Goal: Information Seeking & Learning: Learn about a topic

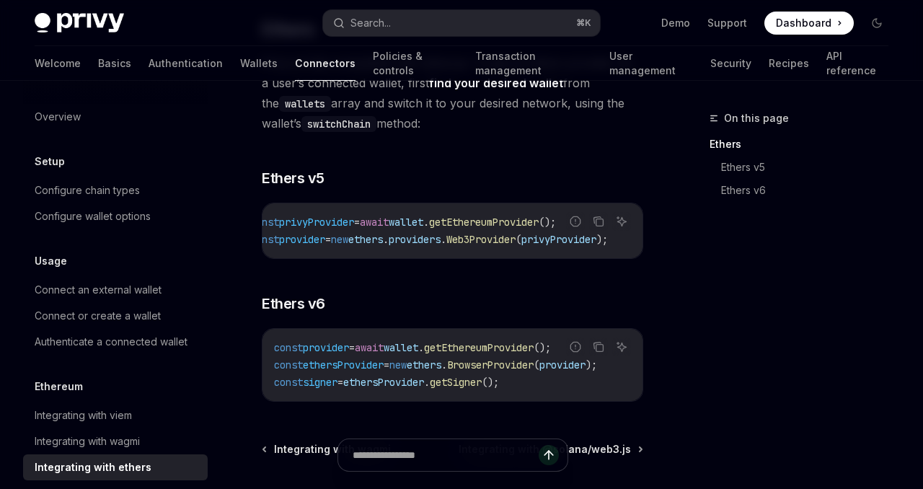
scroll to position [191, 0]
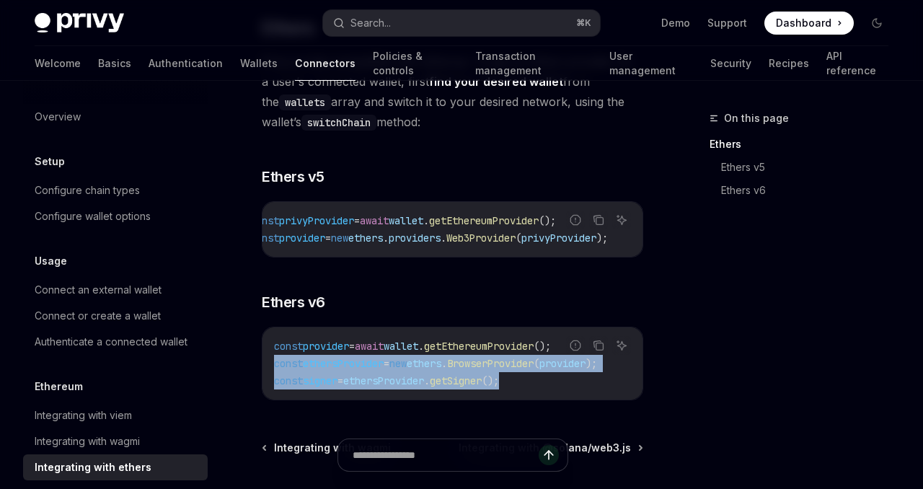
drag, startPoint x: 530, startPoint y: 358, endPoint x: 268, endPoint y: 342, distance: 262.1
click at [268, 342] on div "const provider = await wallet . getEthereumProvider (); const ethersProvider = …" at bounding box center [452, 363] width 380 height 72
copy code "const ethersProvider = new ethers . BrowserProvider ( provider ); const signer …"
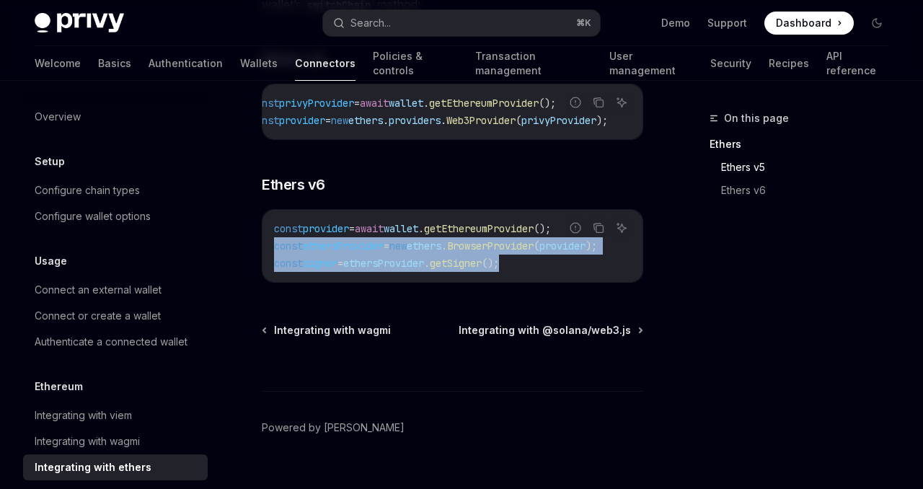
scroll to position [309, 0]
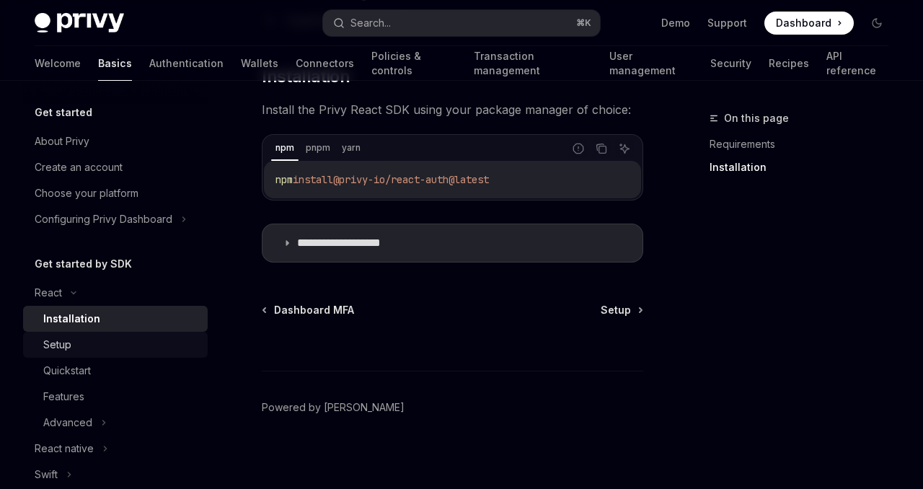
scroll to position [59, 0]
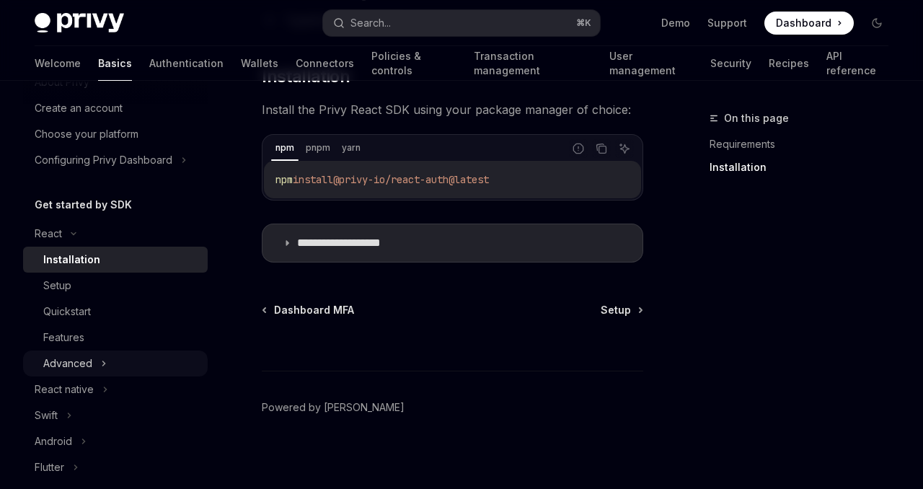
click at [127, 367] on div "Advanced" at bounding box center [115, 363] width 185 height 26
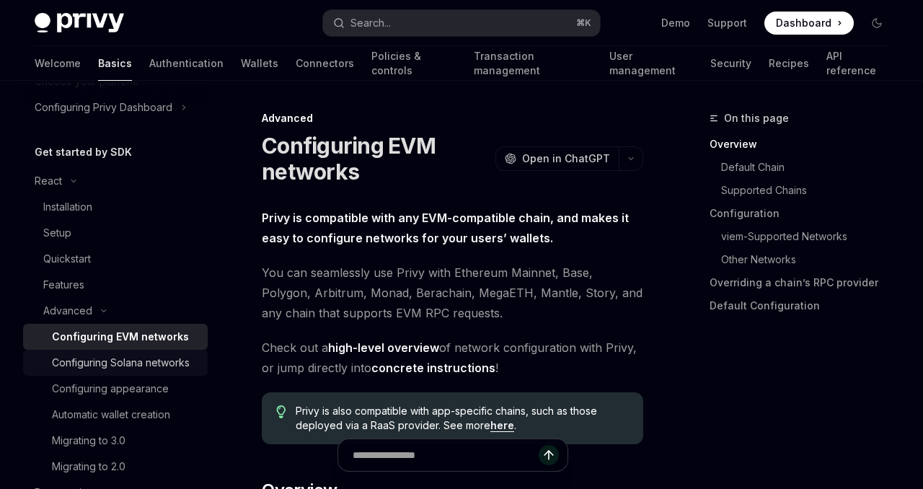
scroll to position [114, 0]
click at [130, 406] on div "Automatic wallet creation" at bounding box center [111, 412] width 118 height 17
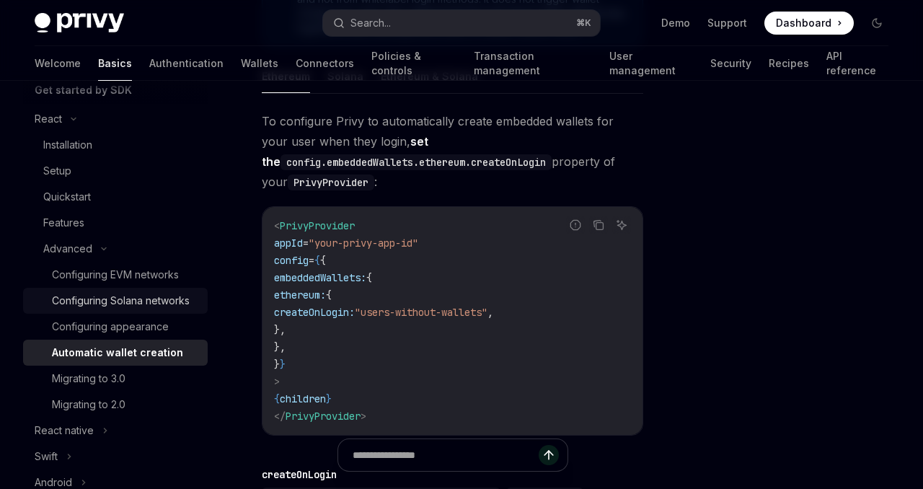
scroll to position [174, 0]
click at [134, 282] on div "Configuring EVM networks" at bounding box center [115, 273] width 127 height 17
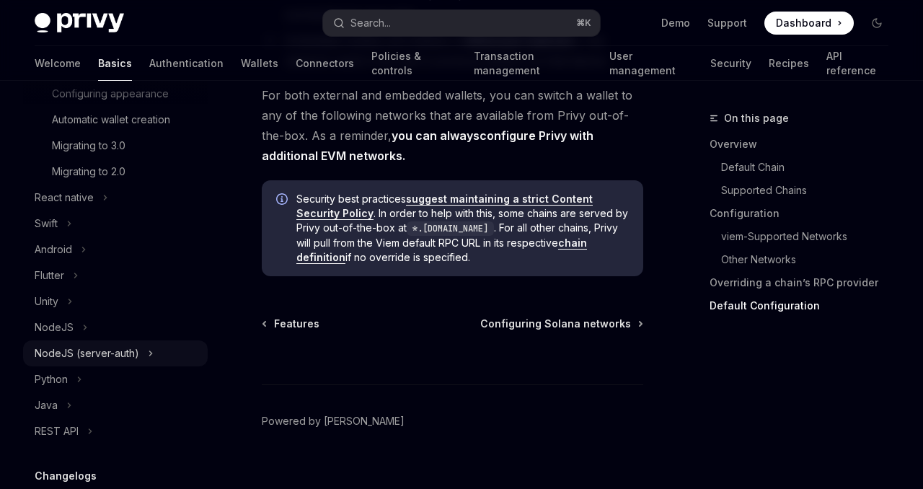
scroll to position [418, 0]
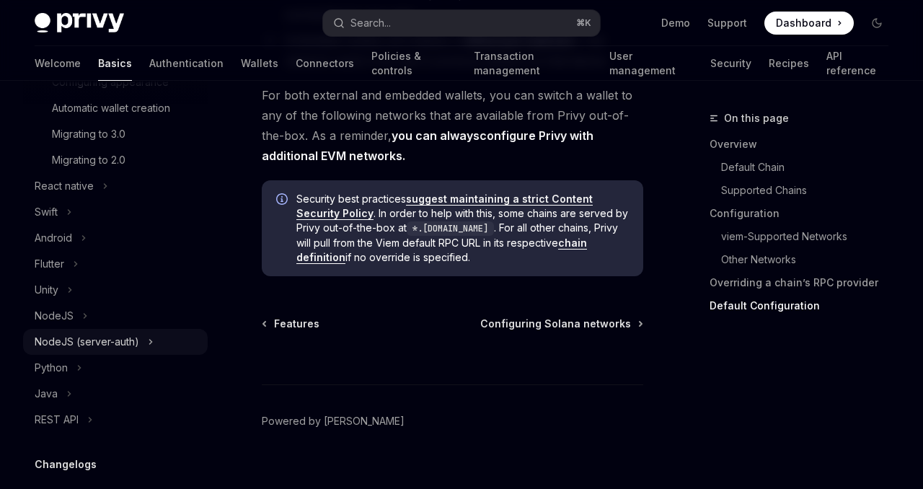
click at [105, 346] on div "NodeJS (server-auth)" at bounding box center [87, 341] width 105 height 17
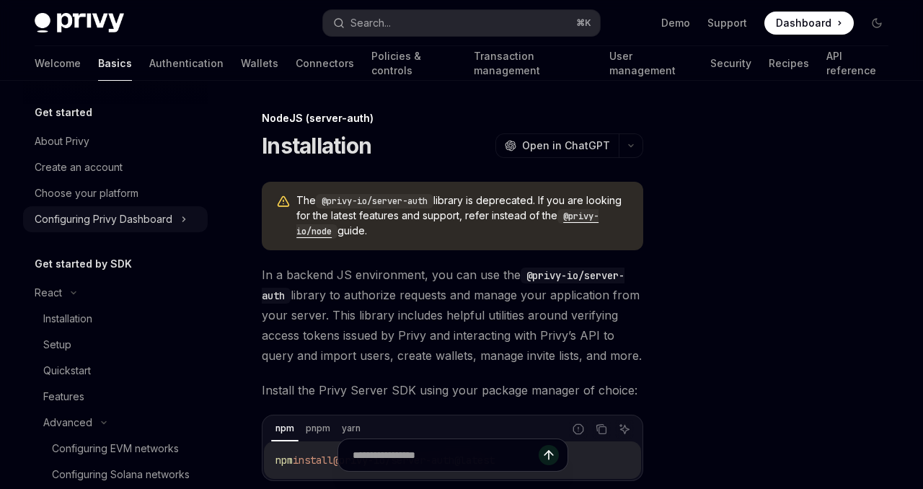
click at [130, 214] on div "Configuring Privy Dashboard" at bounding box center [104, 218] width 138 height 17
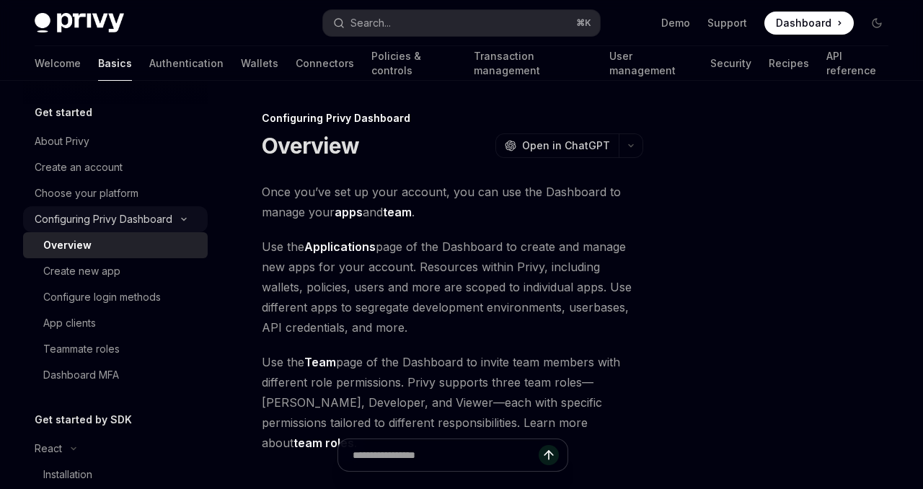
scroll to position [258, 0]
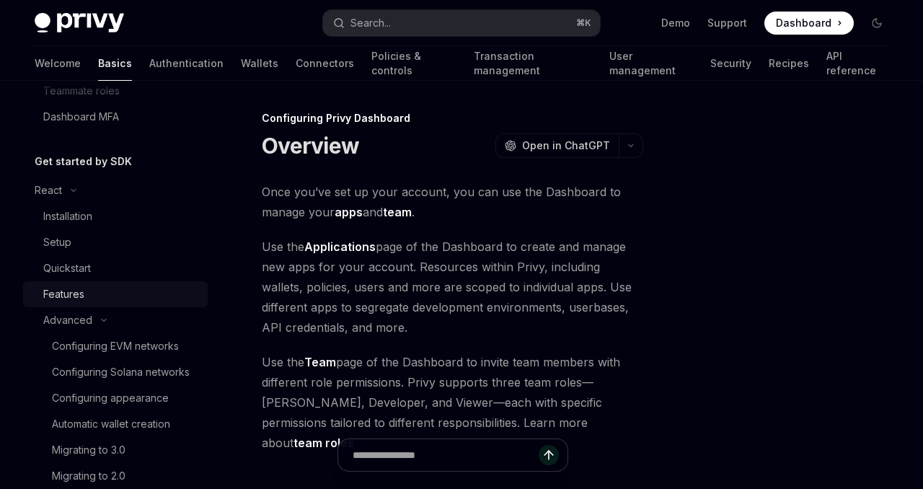
click at [108, 296] on div "Features" at bounding box center [121, 293] width 156 height 17
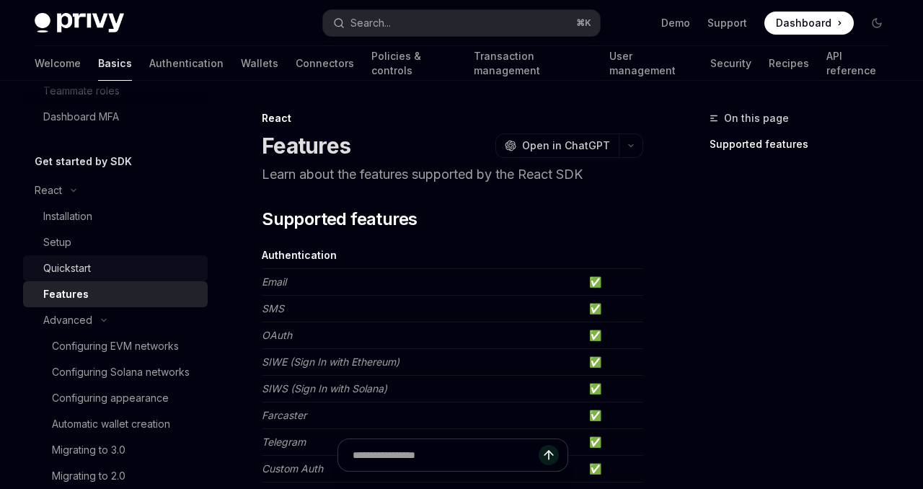
click at [133, 270] on div "Quickstart" at bounding box center [121, 267] width 156 height 17
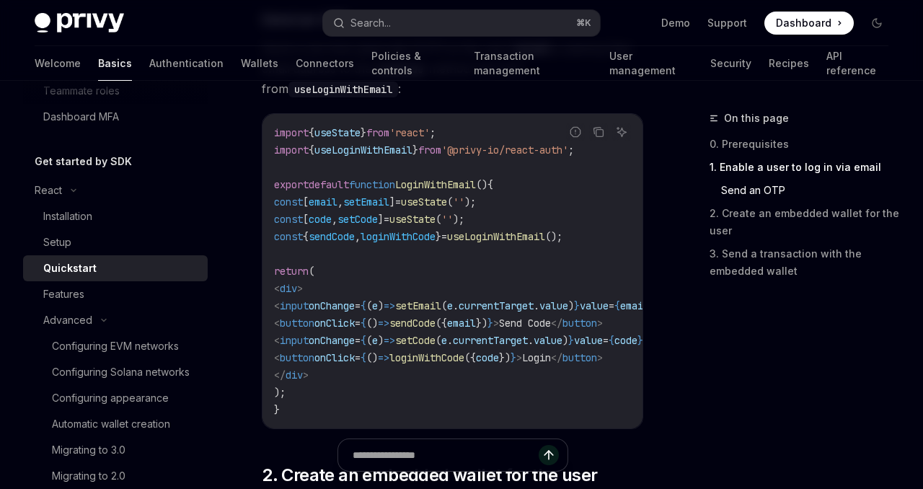
scroll to position [735, 0]
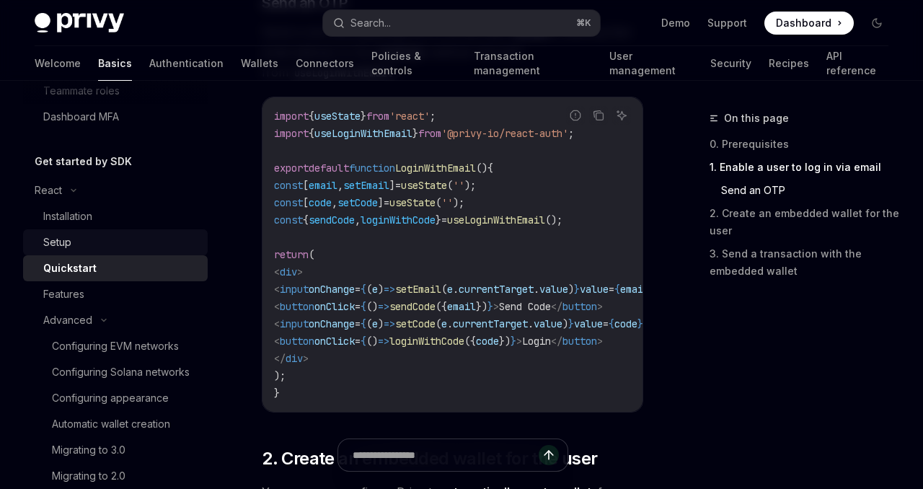
click at [152, 242] on div "Setup" at bounding box center [121, 242] width 156 height 17
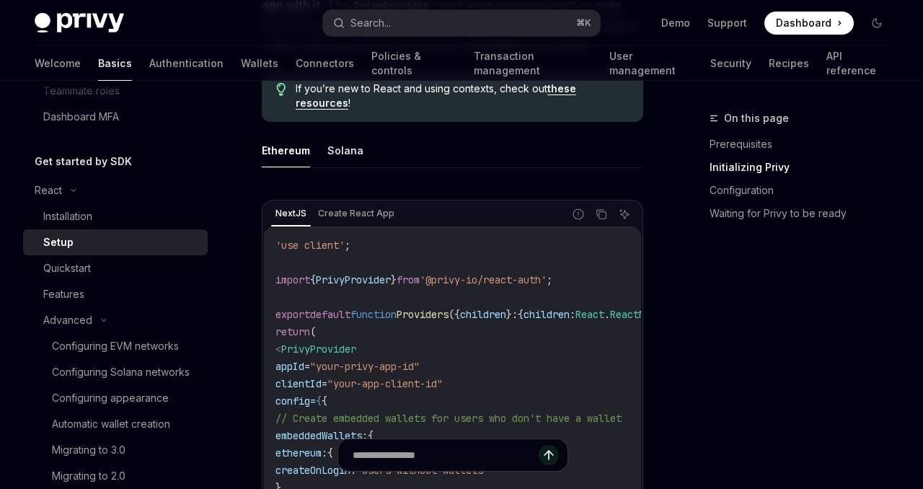
scroll to position [670, 0]
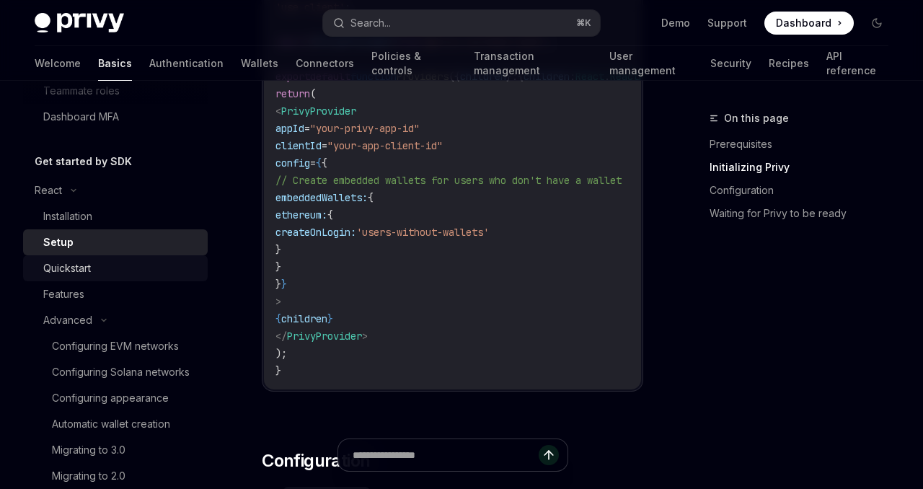
click at [105, 261] on div "Quickstart" at bounding box center [121, 267] width 156 height 17
type textarea "*"
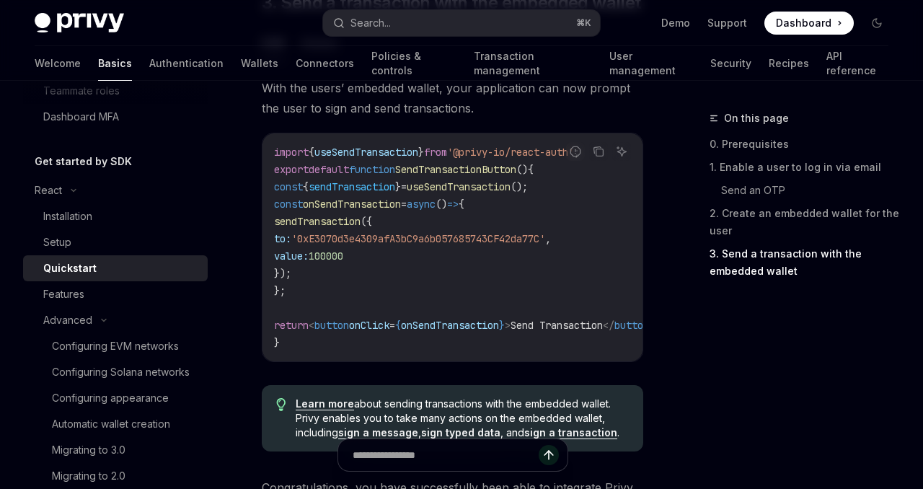
scroll to position [1695, 0]
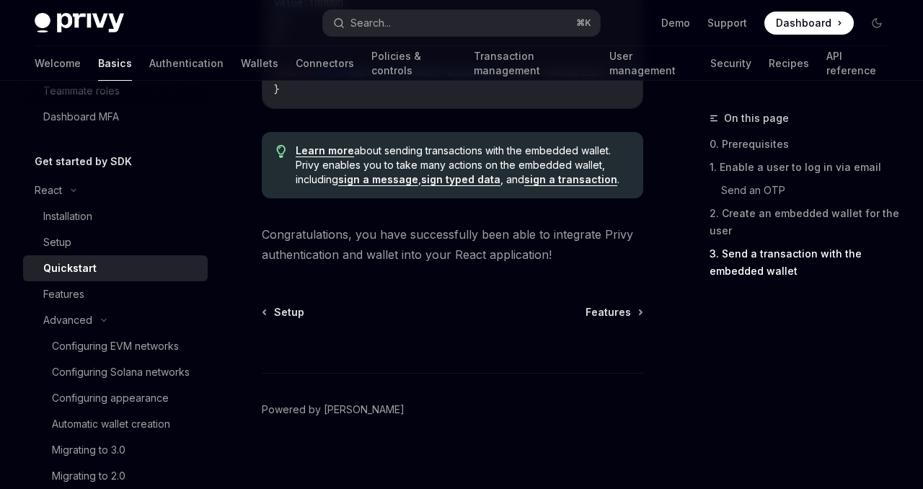
click at [494, 37] on div "Privy Docs home page Search... ⌘ K Demo Support Dashboard Dashboard Search..." at bounding box center [461, 23] width 853 height 46
click at [492, 28] on button "Search... ⌘ K" at bounding box center [461, 23] width 277 height 26
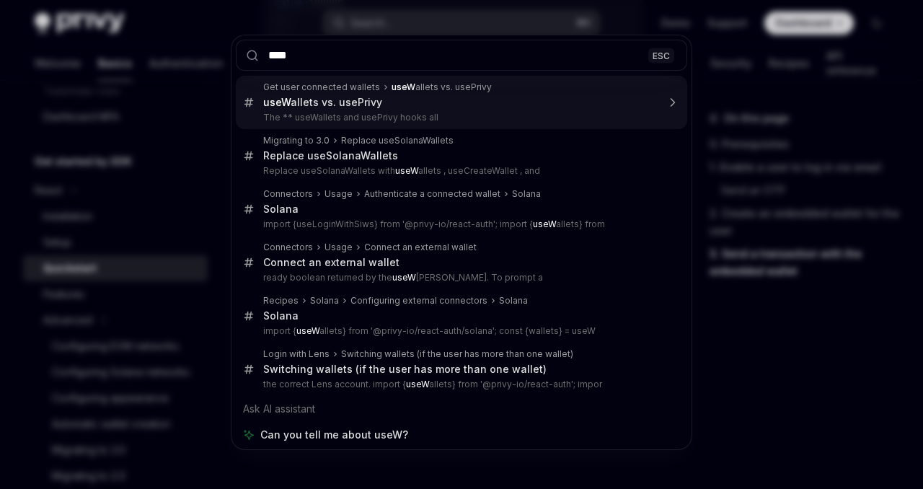
type input "***"
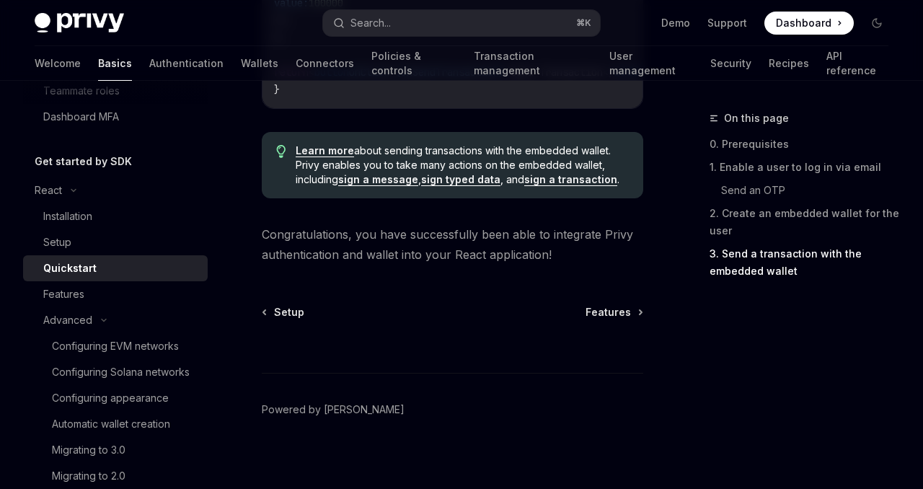
type textarea "*"
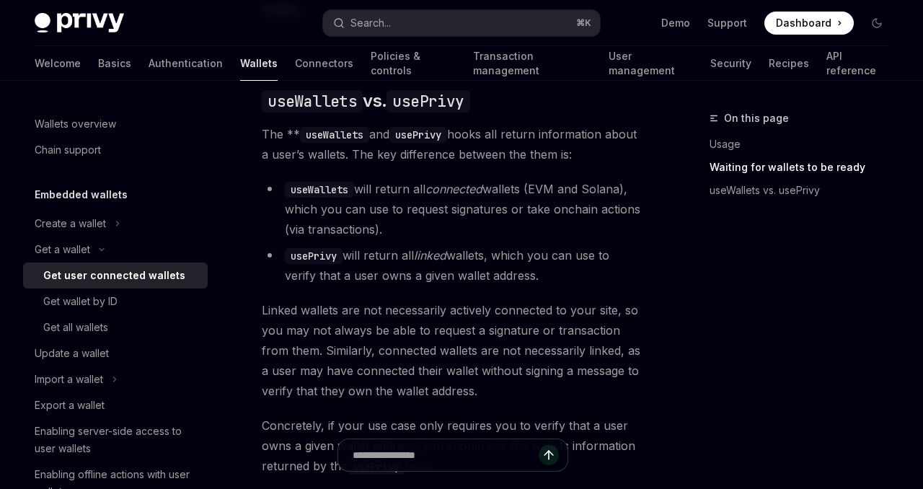
scroll to position [1329, 0]
